Goal: Transaction & Acquisition: Purchase product/service

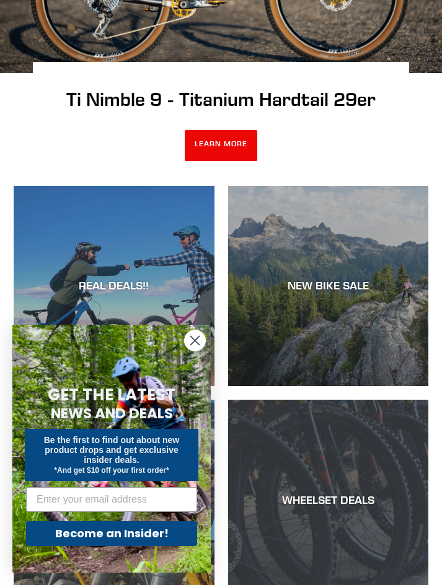
scroll to position [433, 0]
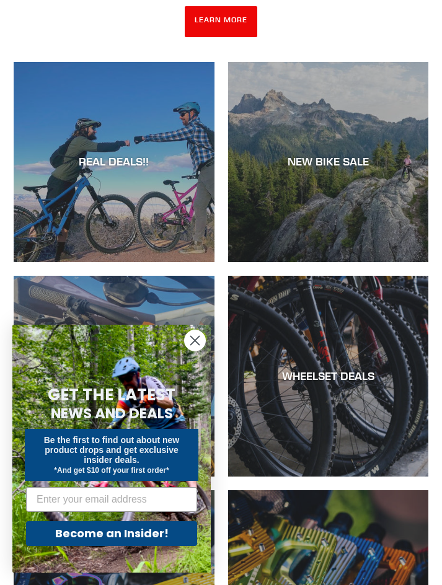
click at [199, 343] on circle "Close dialog" at bounding box center [195, 340] width 20 height 20
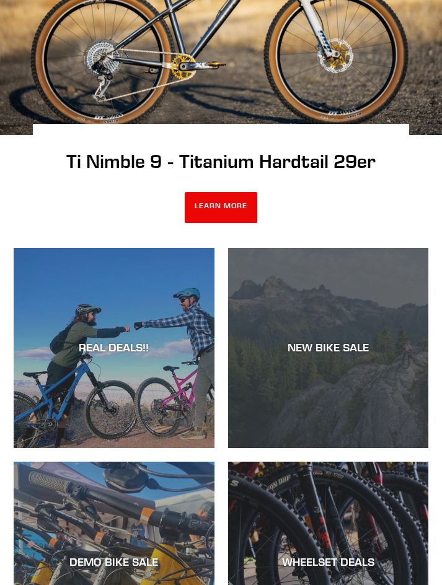
scroll to position [0, 0]
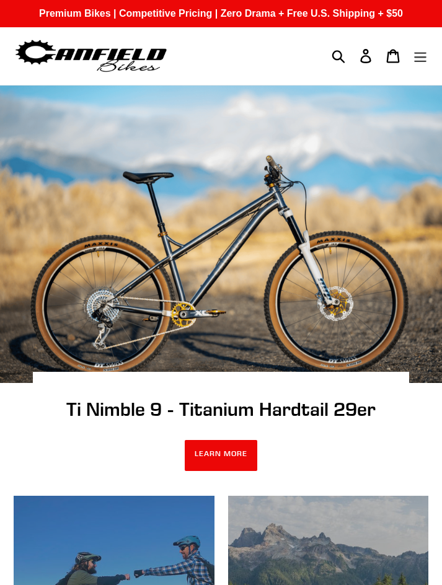
click at [424, 60] on icon "Menu" at bounding box center [420, 56] width 14 height 14
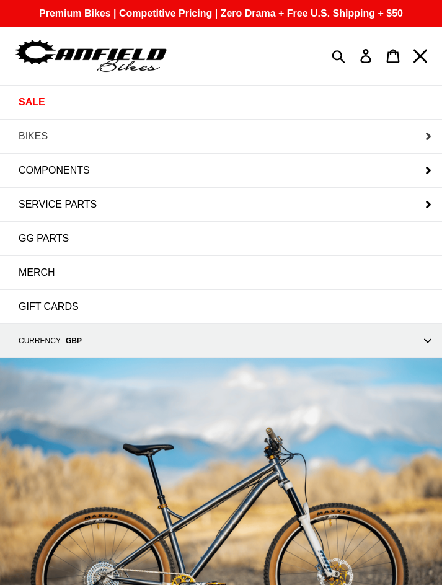
click at [63, 137] on button "BIKES" at bounding box center [221, 136] width 442 height 33
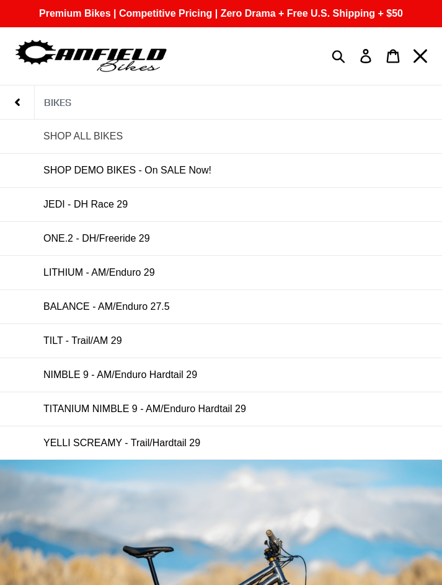
click at [103, 133] on span "SHOP ALL BIKES" at bounding box center [82, 136] width 79 height 11
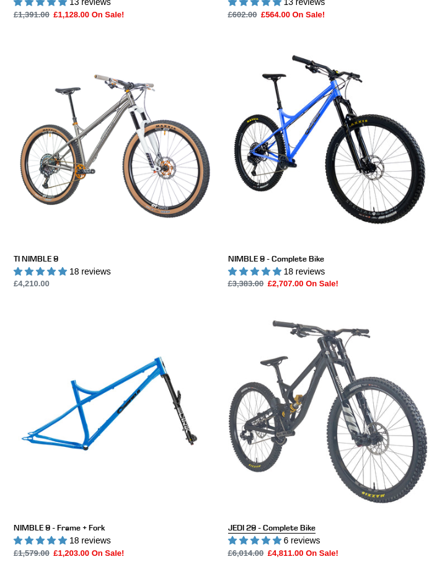
scroll to position [1982, 0]
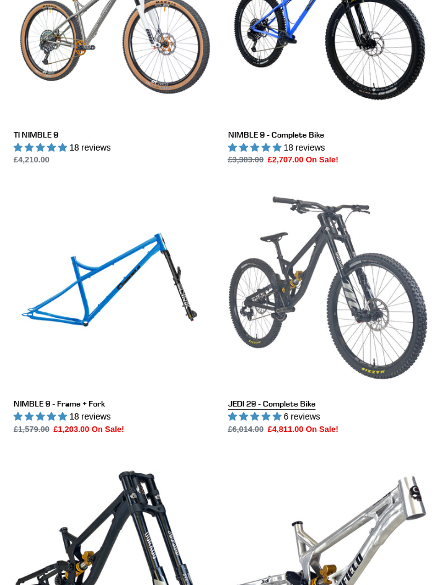
click at [262, 398] on link "JEDI 29 - Complete Bike" at bounding box center [328, 312] width 201 height 248
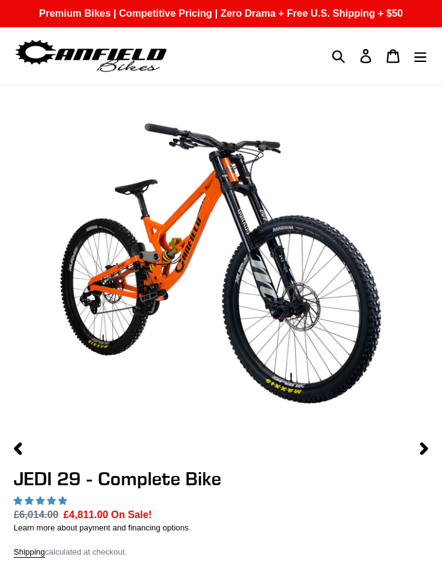
select select "highest-rating"
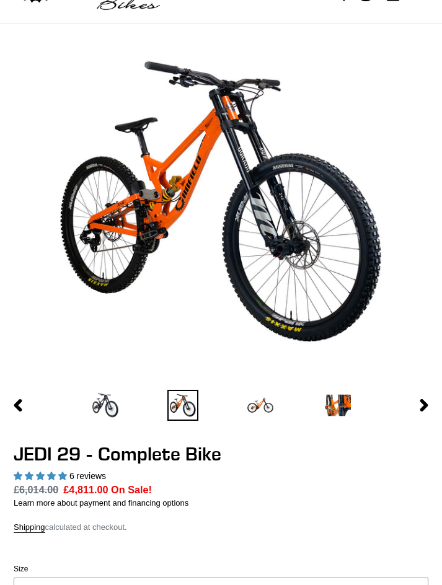
scroll to position [248, 0]
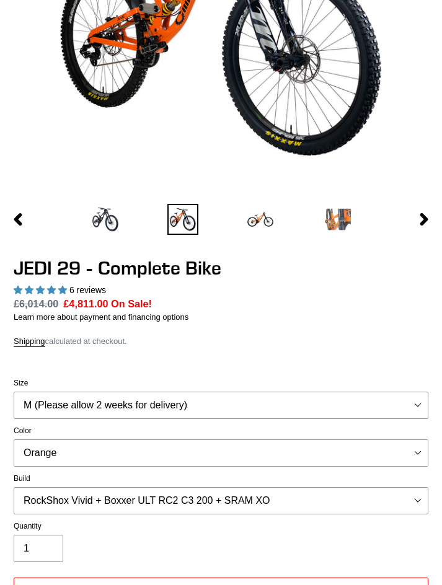
click at [329, 212] on img at bounding box center [337, 219] width 31 height 31
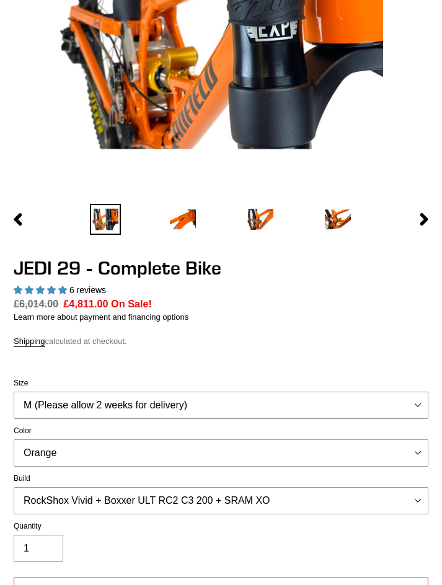
scroll to position [186, 0]
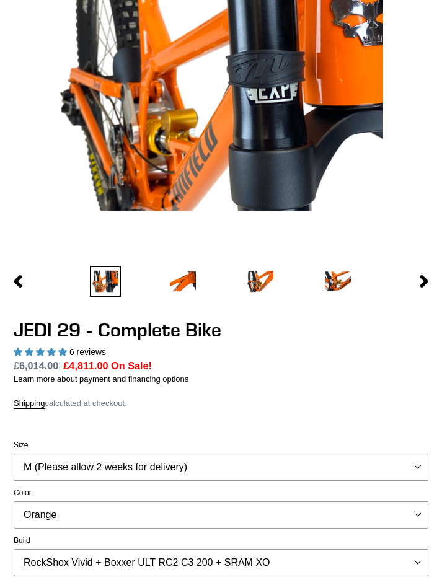
click at [281, 285] on li at bounding box center [259, 281] width 77 height 37
click at [263, 282] on img at bounding box center [260, 281] width 31 height 31
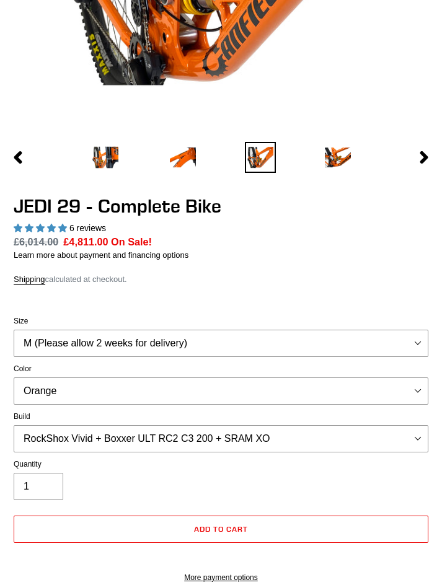
scroll to position [372, 0]
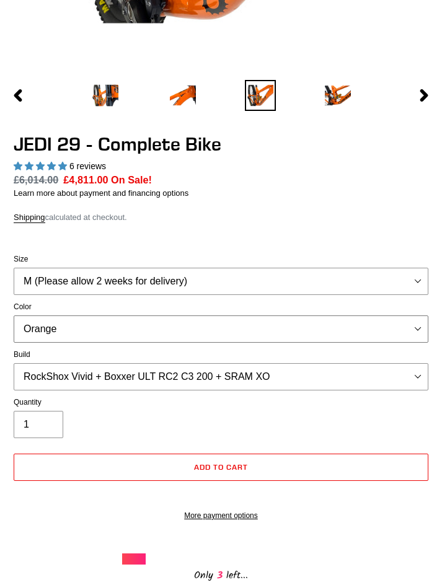
drag, startPoint x: 271, startPoint y: 341, endPoint x: 281, endPoint y: 336, distance: 11.9
click at [271, 341] on select "Orange Stealth Black Raw" at bounding box center [221, 328] width 414 height 27
click at [14, 315] on select "Orange Stealth Black Raw" at bounding box center [221, 328] width 414 height 27
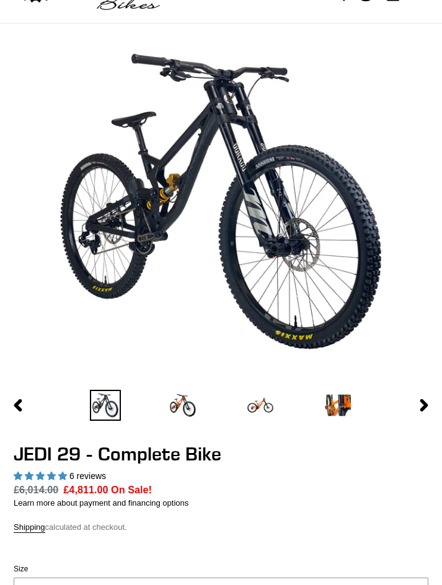
scroll to position [310, 0]
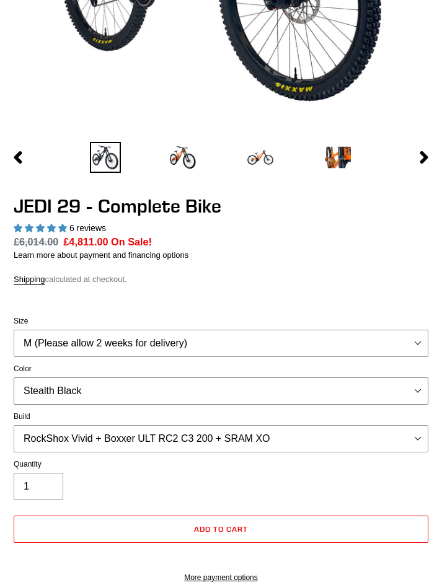
click at [139, 383] on select "Orange Stealth Black Raw" at bounding box center [221, 390] width 414 height 27
click at [14, 377] on select "Orange Stealth Black Raw" at bounding box center [221, 390] width 414 height 27
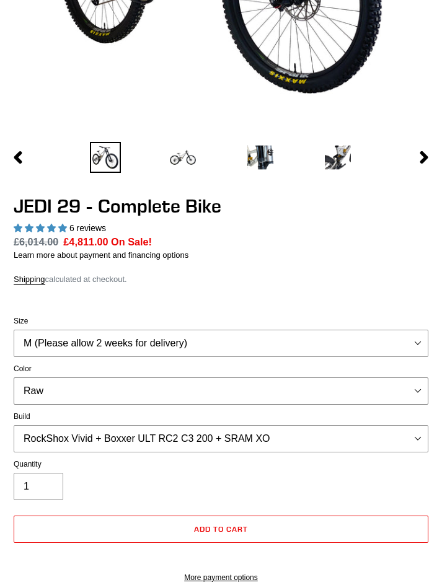
click at [133, 396] on select "Orange Stealth Black Raw" at bounding box center [221, 390] width 414 height 27
select select "Orange"
click at [14, 377] on select "Orange Stealth Black Raw" at bounding box center [221, 390] width 414 height 27
click at [141, 427] on select "RockShox Vivid + Boxxer ULT RC2 C3 200 + SRAM XO RockShox Vivid + Boxxer ULT RC…" at bounding box center [221, 438] width 414 height 27
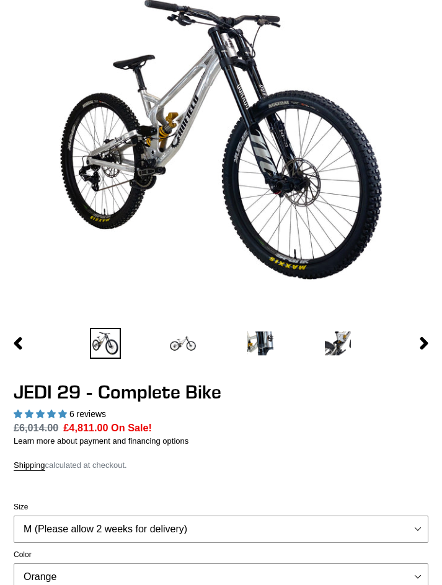
scroll to position [372, 0]
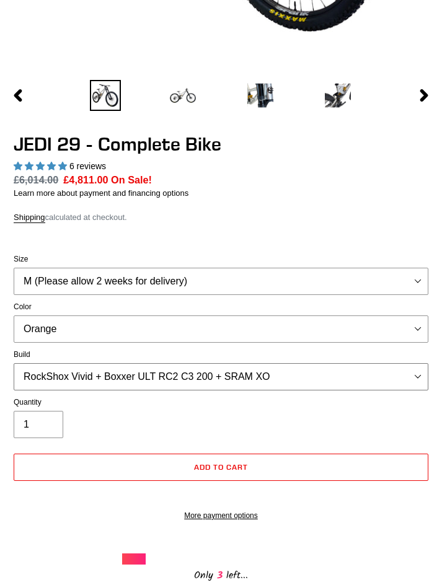
click at [239, 372] on select "RockShox Vivid + Boxxer ULT RC2 C3 200 + SRAM XO RockShox Vivid + Boxxer ULT RC…" at bounding box center [221, 376] width 414 height 27
select select "Fox DHX2 + Fox 40 Float Grip 2 203 + SRAM XO"
click at [14, 363] on select "RockShox Vivid + Boxxer ULT RC2 C3 200 + SRAM XO RockShox Vivid + Boxxer ULT RC…" at bounding box center [221, 376] width 414 height 27
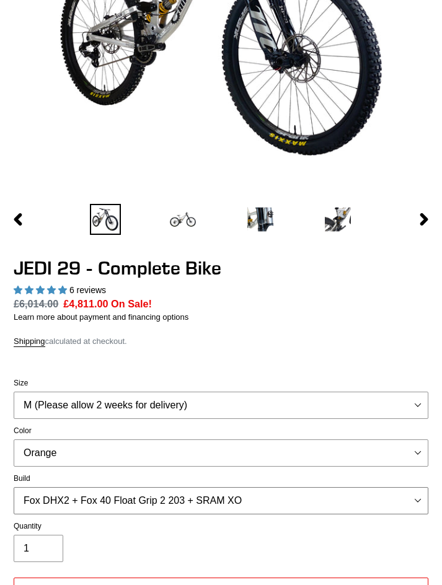
scroll to position [557, 0]
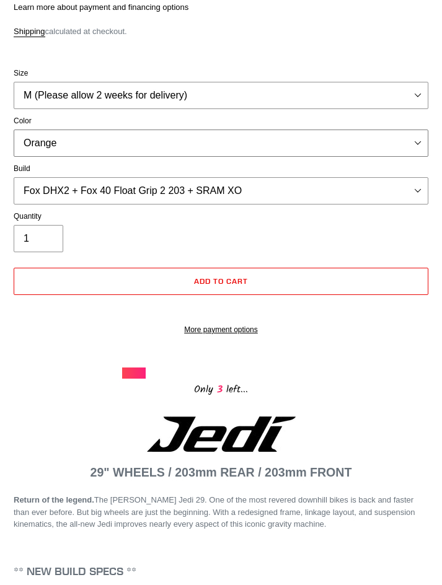
click at [244, 142] on select "Orange Stealth Black Raw" at bounding box center [221, 142] width 414 height 27
click at [14, 129] on select "Orange Stealth Black Raw" at bounding box center [221, 142] width 414 height 27
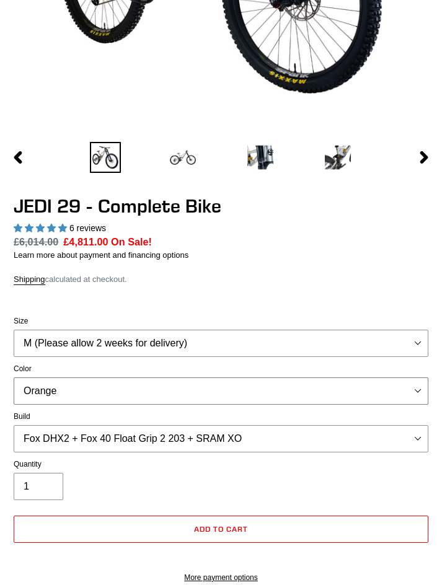
scroll to position [0, 0]
